Goal: Task Accomplishment & Management: Use online tool/utility

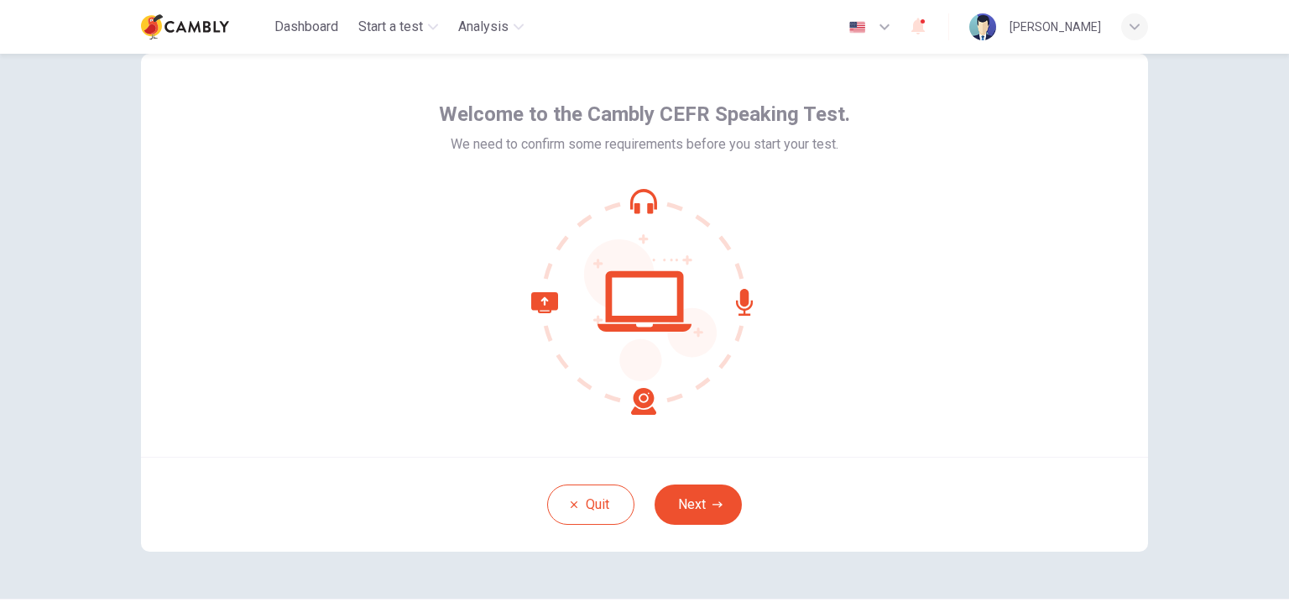
scroll to position [50, 0]
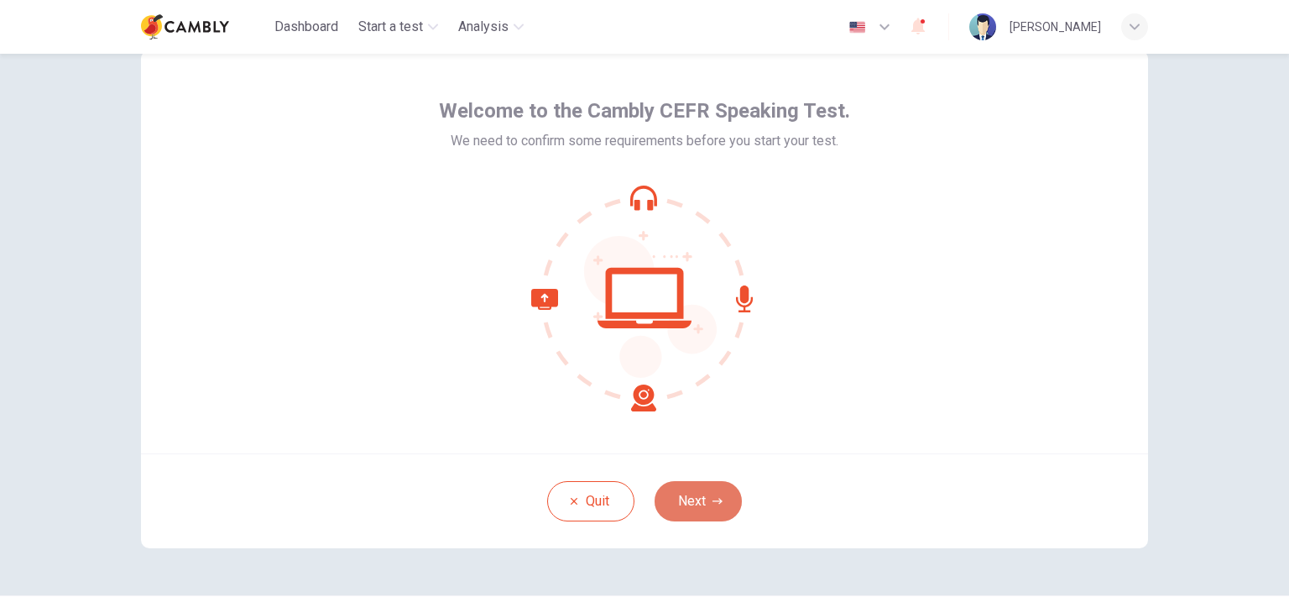
click at [676, 508] on button "Next" at bounding box center [698, 501] width 87 height 40
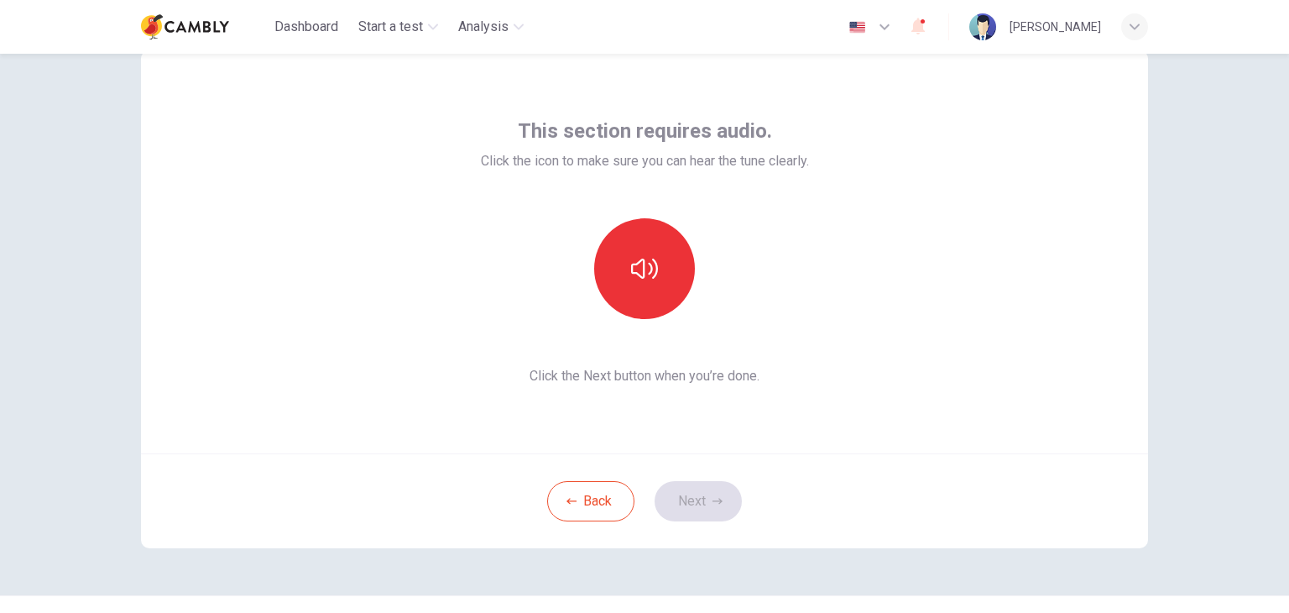
click at [695, 509] on div "Back Next" at bounding box center [644, 500] width 1007 height 95
click at [640, 247] on button "button" at bounding box center [644, 268] width 101 height 101
click at [685, 501] on button "Next" at bounding box center [698, 501] width 87 height 40
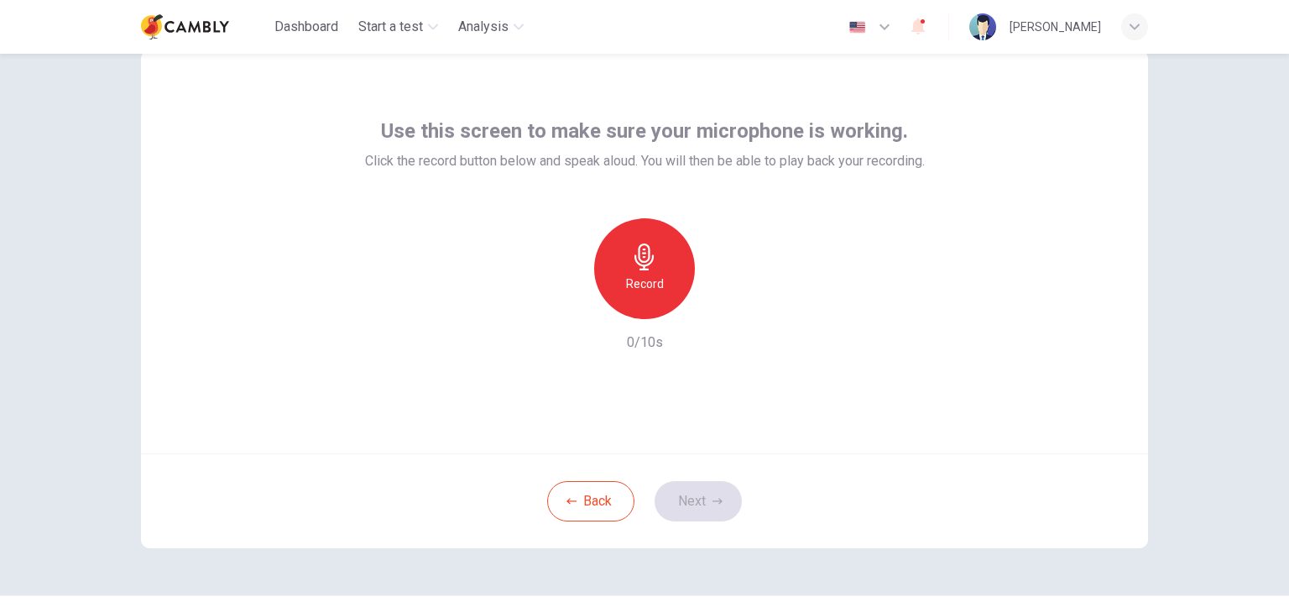
click at [692, 495] on div "Back Next" at bounding box center [644, 500] width 1007 height 95
click at [619, 263] on div "Record" at bounding box center [644, 268] width 101 height 101
click at [619, 263] on div "Stop" at bounding box center [644, 268] width 101 height 101
click at [712, 508] on button "Next" at bounding box center [698, 501] width 87 height 40
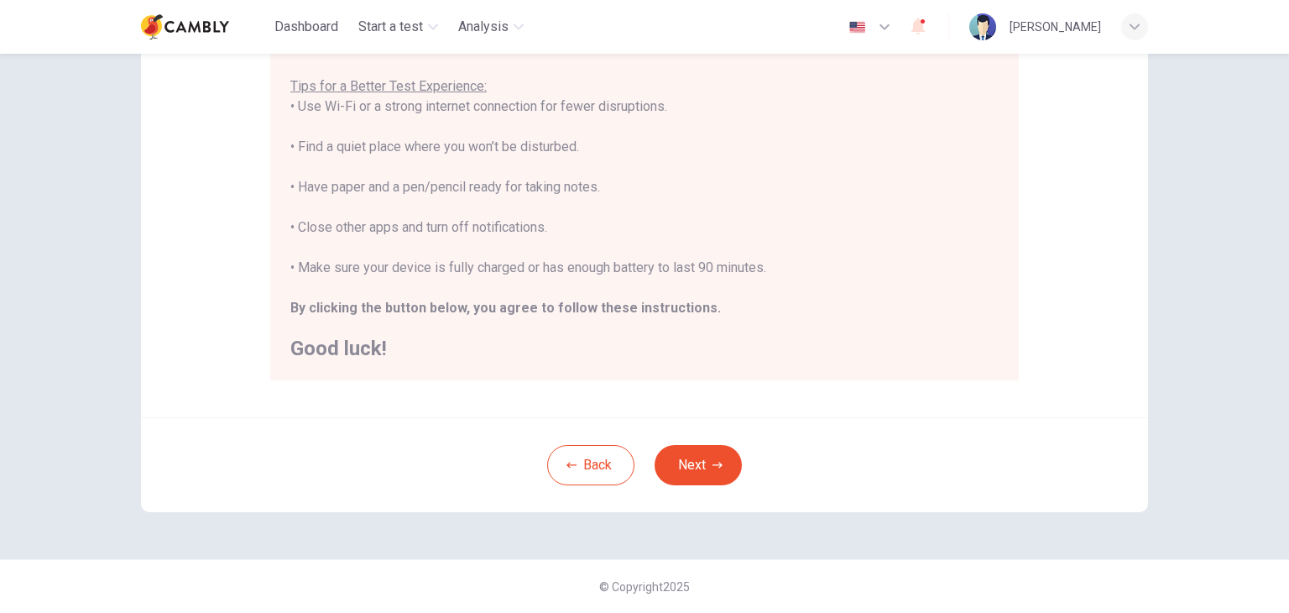
scroll to position [168, 0]
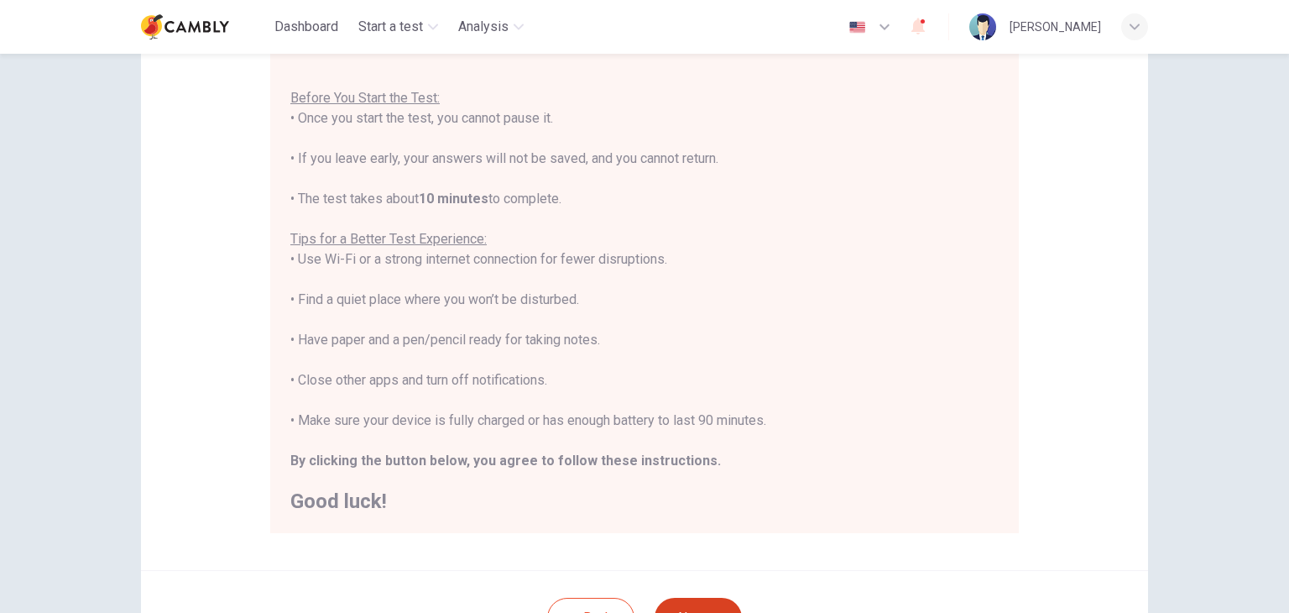
click at [698, 603] on button "Next" at bounding box center [698, 618] width 87 height 40
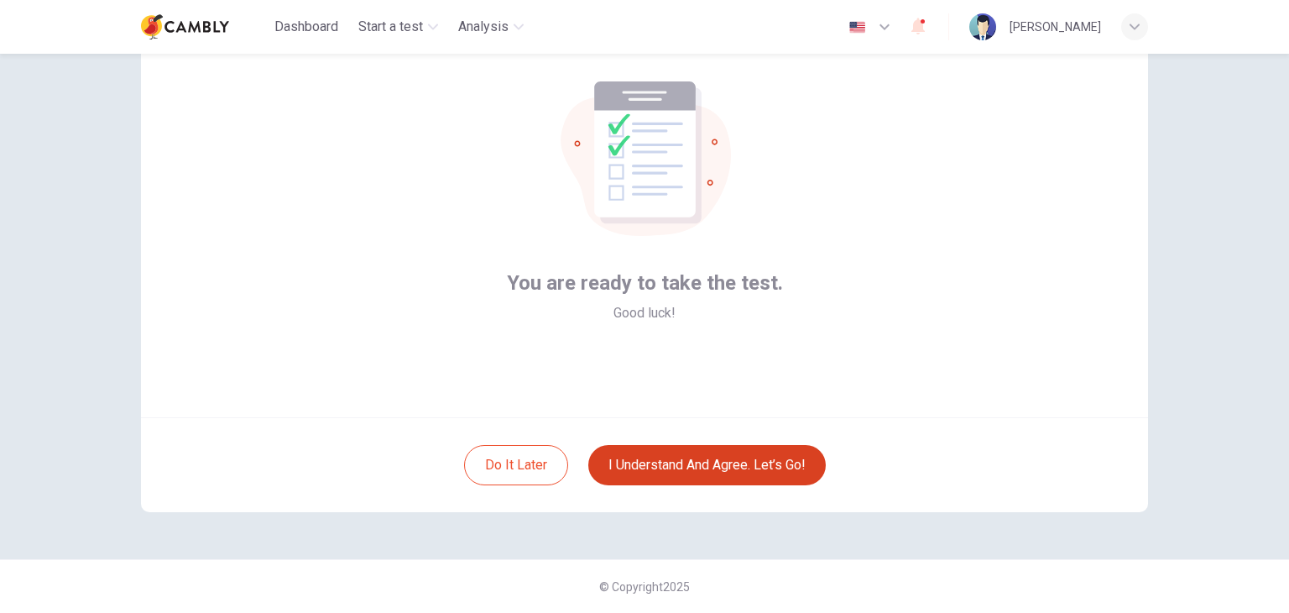
scroll to position [86, 0]
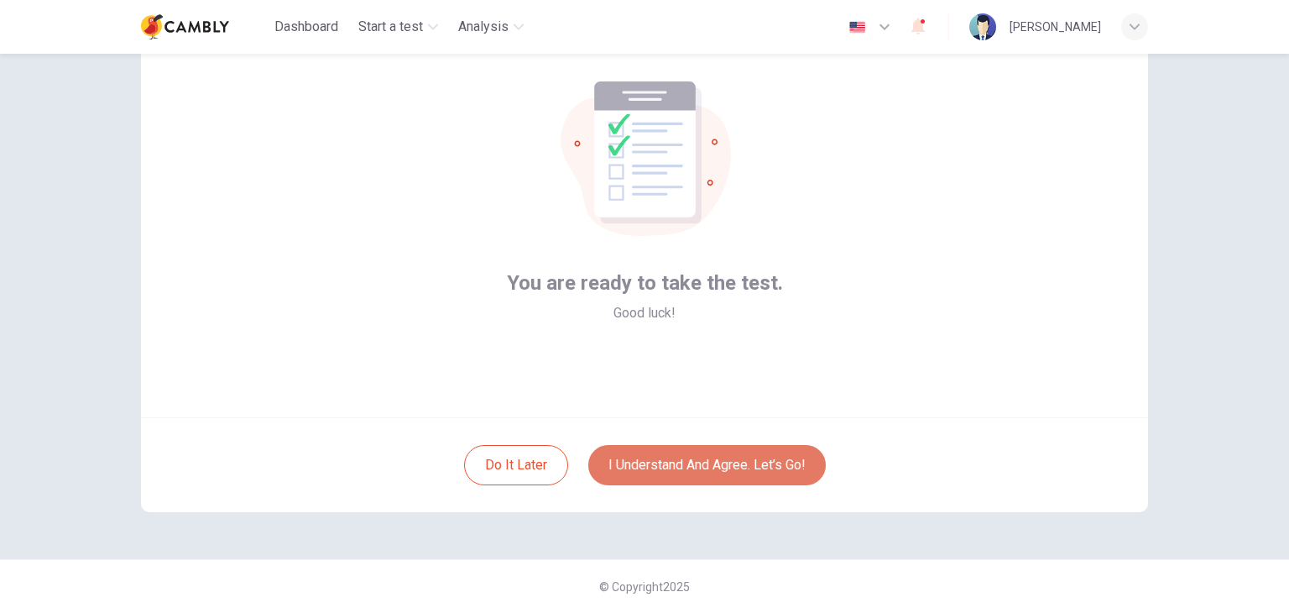
click at [741, 474] on button "I understand and agree. Let’s go!" at bounding box center [707, 465] width 238 height 40
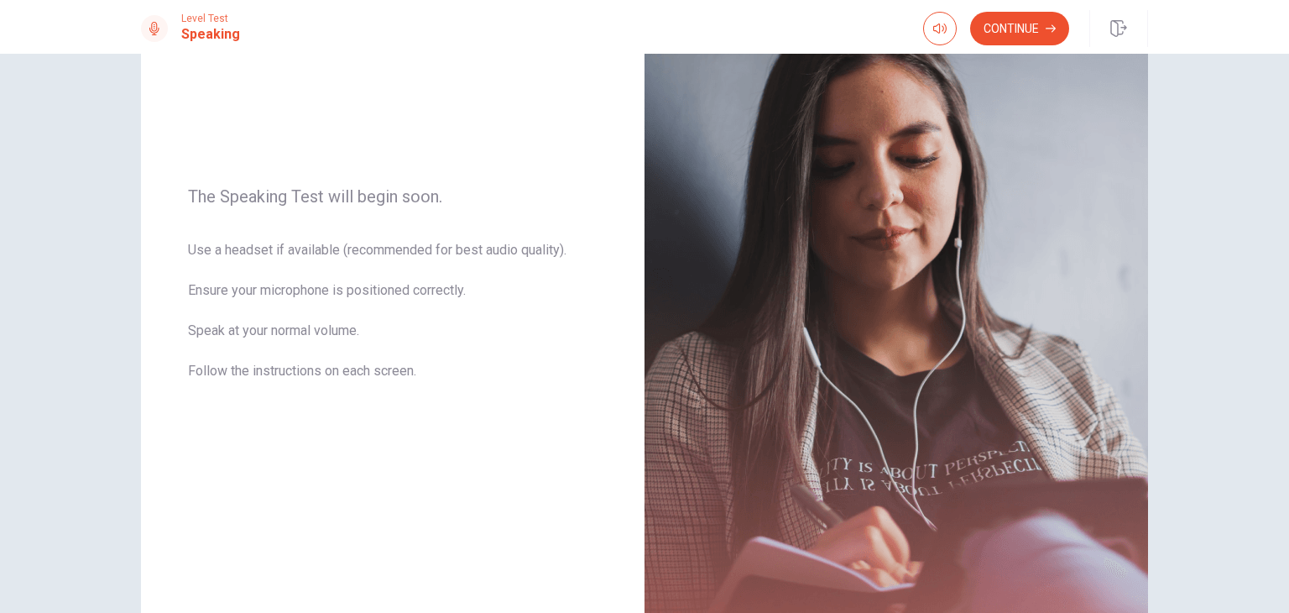
scroll to position [159, 0]
click at [998, 29] on button "Continue" at bounding box center [1019, 29] width 99 height 34
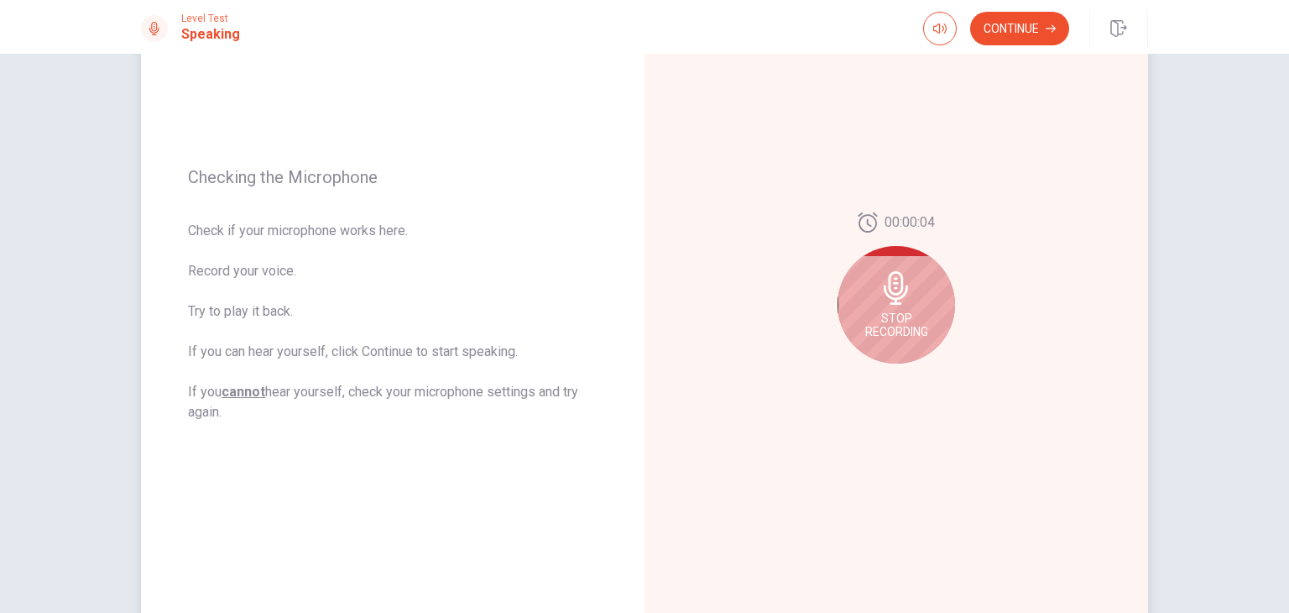
click at [884, 291] on icon at bounding box center [896, 288] width 24 height 34
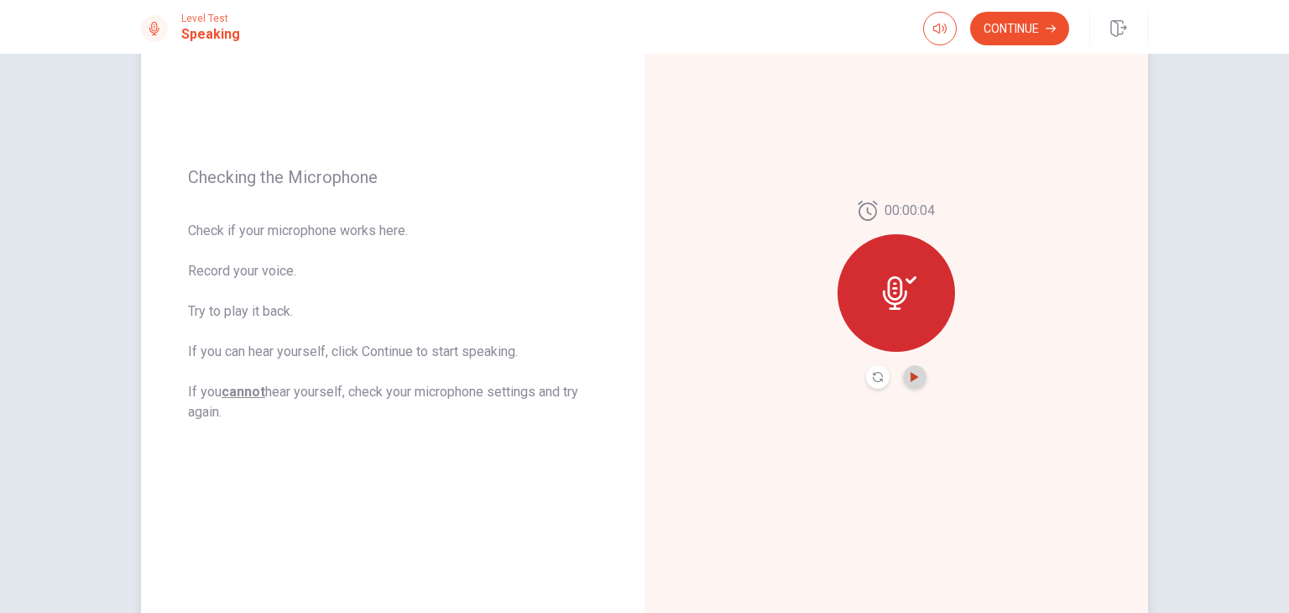
click at [915, 380] on icon "Play Audio" at bounding box center [915, 377] width 10 height 10
click at [915, 380] on icon "Pause Audio" at bounding box center [915, 377] width 10 height 10
click at [999, 34] on button "Continue" at bounding box center [1019, 29] width 99 height 34
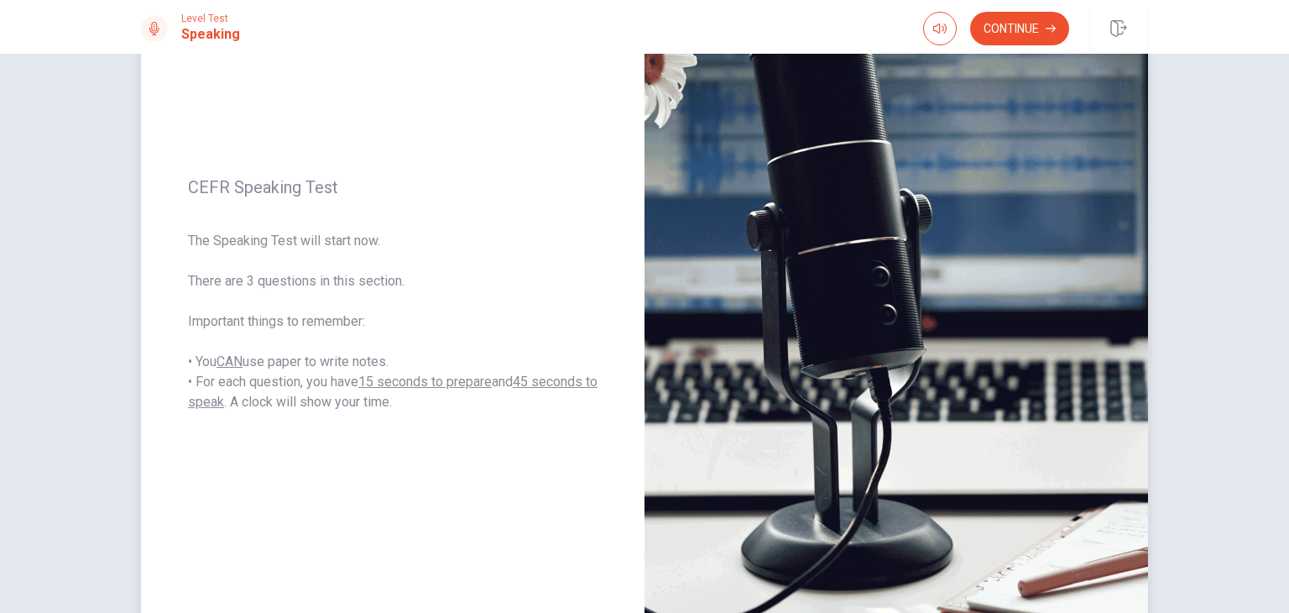
drag, startPoint x: 410, startPoint y: 405, endPoint x: 222, endPoint y: 221, distance: 263.5
click at [222, 221] on div "CEFR Speaking Test The Speaking Test will start now. There are 3 questions in t…" at bounding box center [393, 295] width 504 height 732
click at [234, 243] on span "The Speaking Test will start now. There are 3 questions in this section. Import…" at bounding box center [393, 321] width 410 height 181
click at [1027, 30] on button "Continue" at bounding box center [1019, 29] width 99 height 34
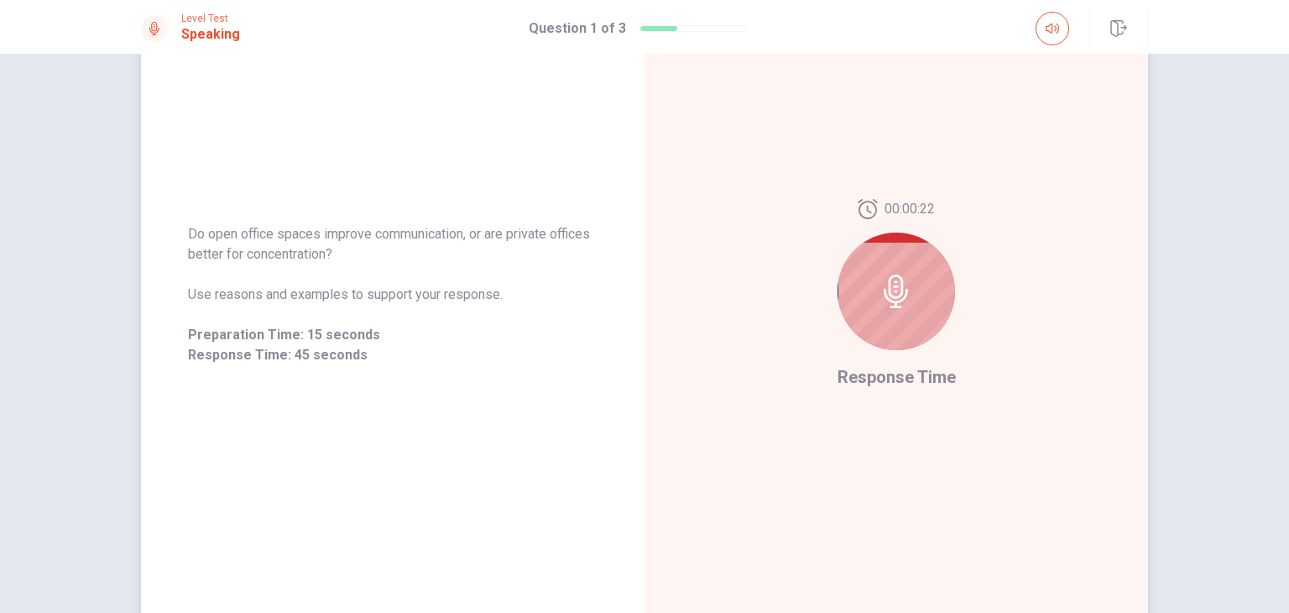
click at [903, 278] on icon at bounding box center [897, 291] width 34 height 34
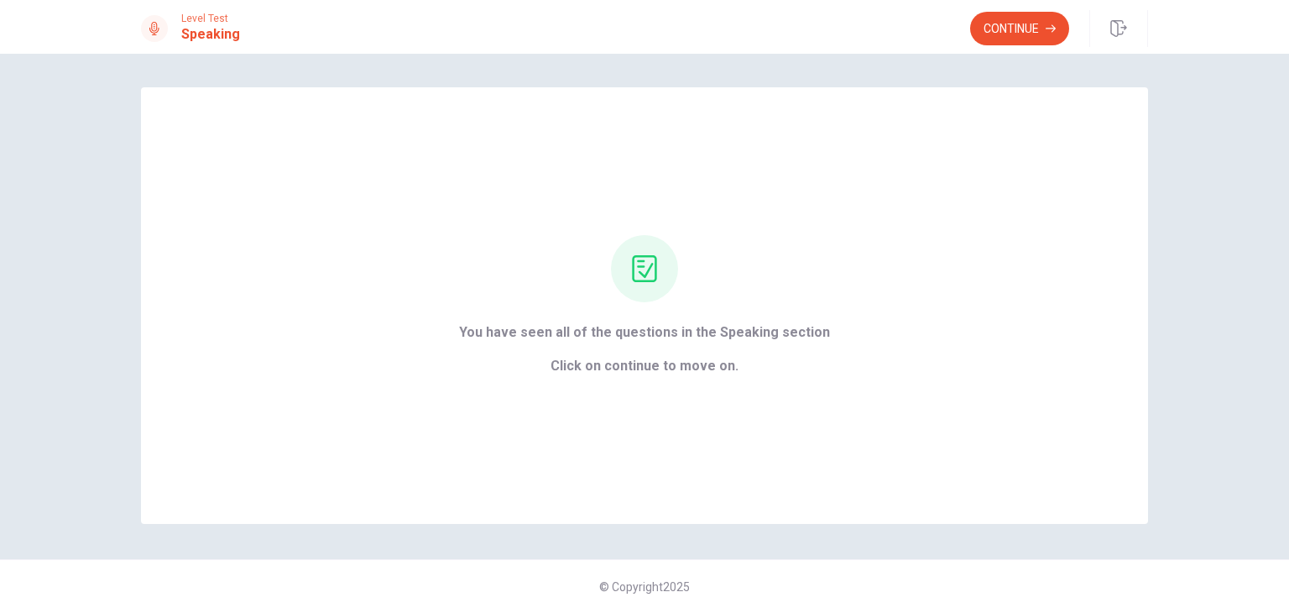
scroll to position [0, 0]
click at [992, 36] on button "Continue" at bounding box center [1019, 29] width 99 height 34
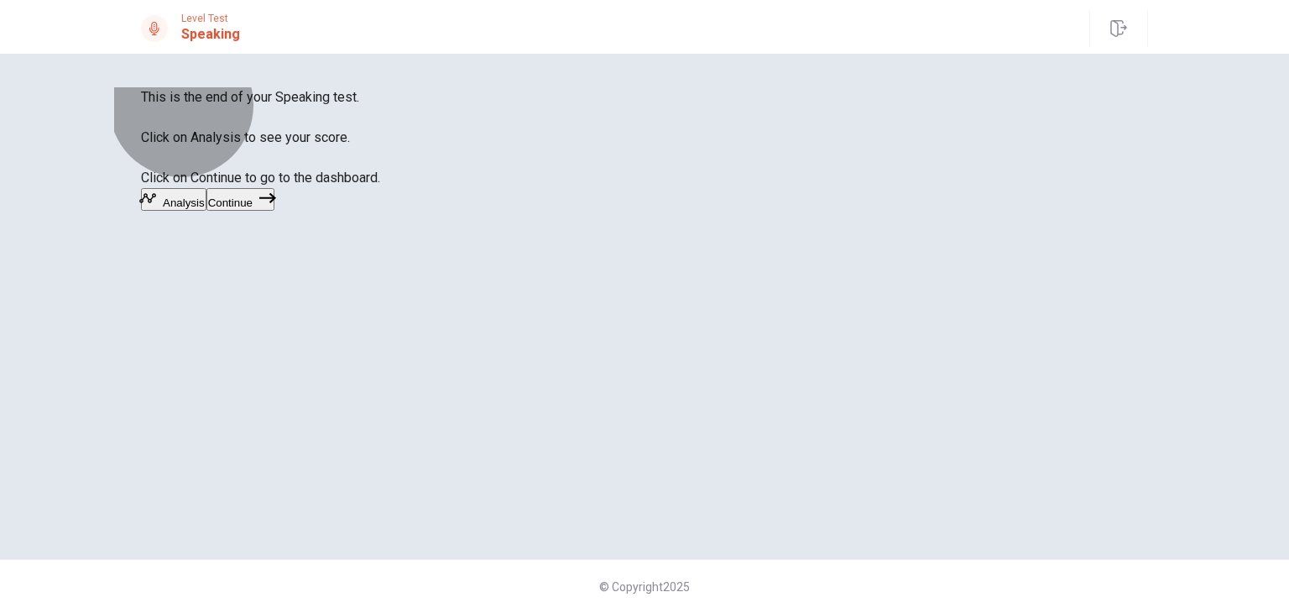
click at [274, 211] on button "Continue" at bounding box center [240, 199] width 68 height 23
